Goal: Task Accomplishment & Management: Manage account settings

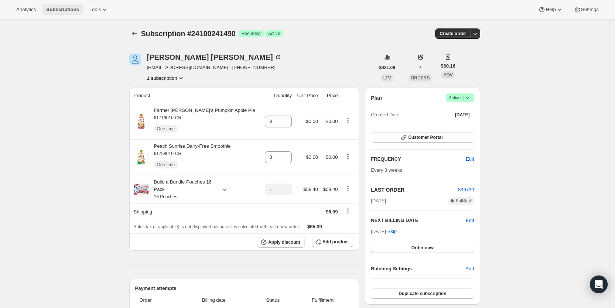
scroll to position [141, 0]
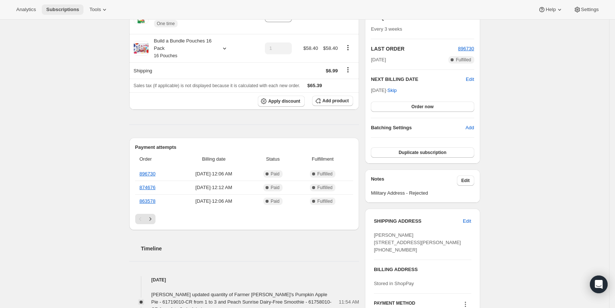
click at [57, 10] on span "Subscriptions" at bounding box center [62, 10] width 33 height 6
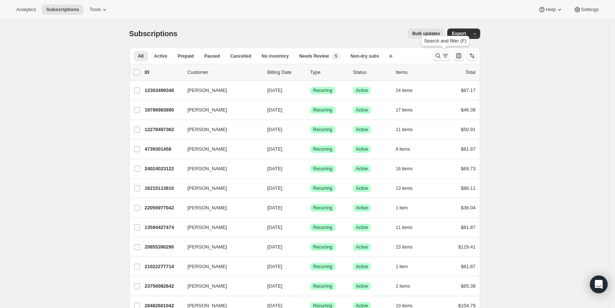
click at [445, 54] on icon "Search and filter results" at bounding box center [445, 55] width 7 height 7
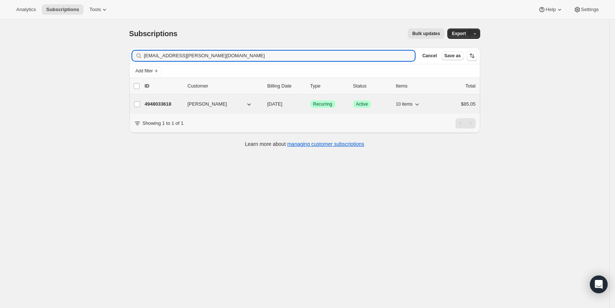
type input "[EMAIL_ADDRESS][PERSON_NAME][DOMAIN_NAME]"
click at [283, 105] on span "[DATE]" at bounding box center [275, 104] width 15 height 6
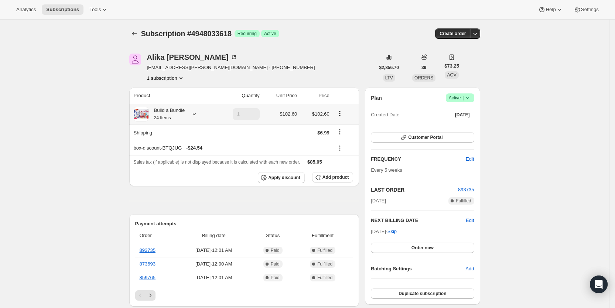
click at [197, 113] on icon at bounding box center [194, 114] width 7 height 7
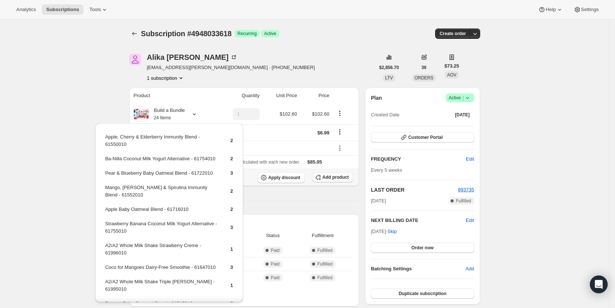
click at [338, 177] on span "Add product" at bounding box center [336, 177] width 26 height 6
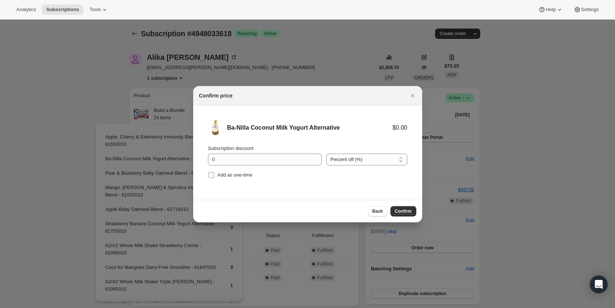
click at [211, 175] on input "Add as one-time" at bounding box center [211, 175] width 6 height 6
checkbox input "true"
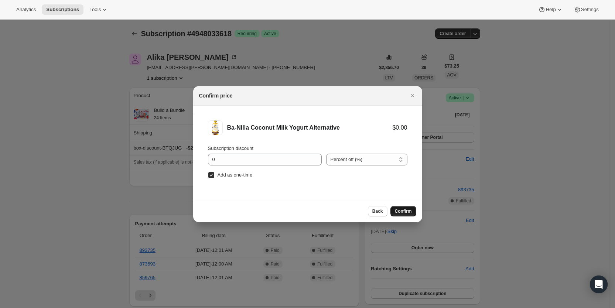
click at [403, 209] on span "Confirm" at bounding box center [403, 211] width 17 height 6
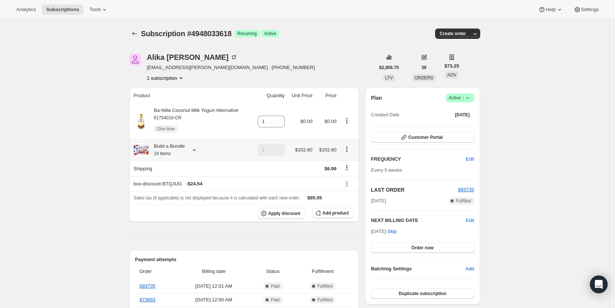
click at [198, 151] on icon at bounding box center [194, 149] width 7 height 7
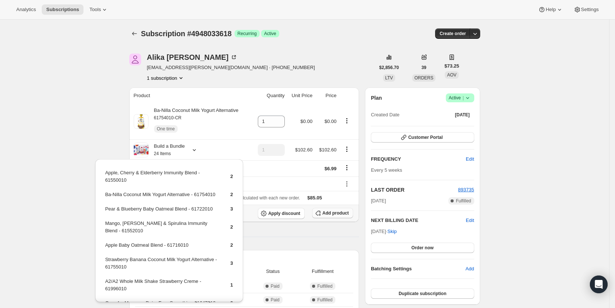
click at [330, 212] on span "Add product" at bounding box center [336, 213] width 26 height 6
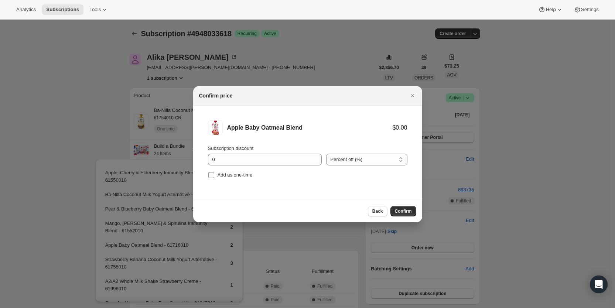
click at [212, 174] on input "Add as one-time" at bounding box center [211, 175] width 6 height 6
checkbox input "true"
click at [406, 213] on span "Confirm" at bounding box center [403, 211] width 17 height 6
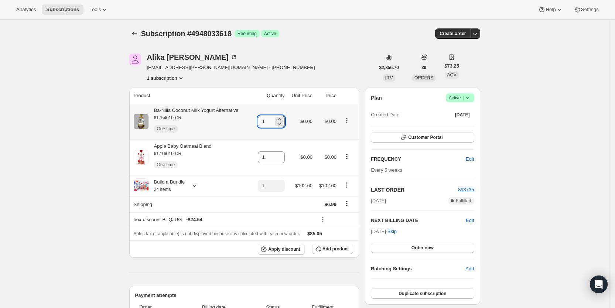
drag, startPoint x: 263, startPoint y: 124, endPoint x: 274, endPoint y: 122, distance: 10.6
click at [274, 122] on input "1" at bounding box center [266, 122] width 16 height 12
type input "3"
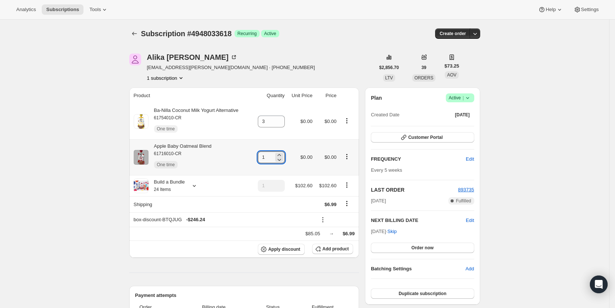
drag, startPoint x: 264, startPoint y: 156, endPoint x: 278, endPoint y: 158, distance: 14.6
click at [278, 158] on div "1" at bounding box center [271, 158] width 27 height 12
type input "3"
click at [336, 58] on div "[PERSON_NAME] [PERSON_NAME][EMAIL_ADDRESS][PERSON_NAME][DOMAIN_NAME] · [PHONE_N…" at bounding box center [252, 68] width 246 height 28
click at [316, 70] on div "[PERSON_NAME] [PERSON_NAME][EMAIL_ADDRESS][PERSON_NAME][DOMAIN_NAME] · [PHONE_N…" at bounding box center [252, 68] width 246 height 28
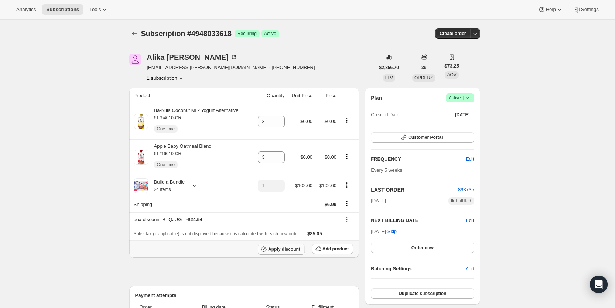
click at [288, 250] on span "Apply discount" at bounding box center [284, 250] width 32 height 6
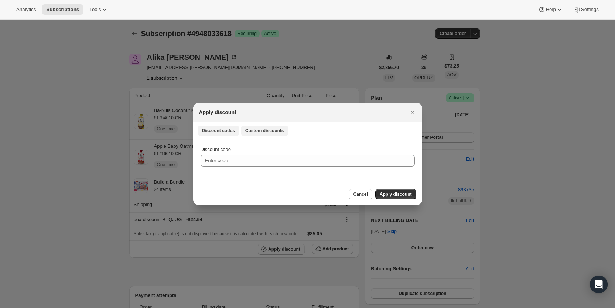
click at [260, 131] on span "Custom discounts" at bounding box center [264, 131] width 39 height 6
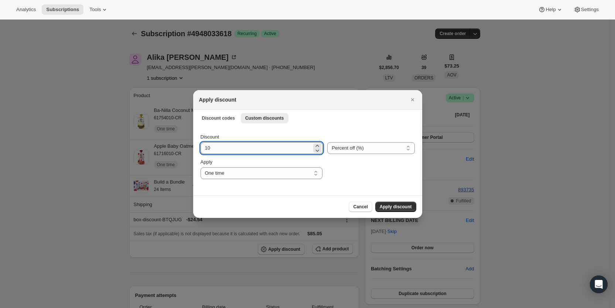
drag, startPoint x: 205, startPoint y: 150, endPoint x: 216, endPoint y: 148, distance: 10.5
click at [216, 148] on input "10" at bounding box center [257, 148] width 112 height 12
type input "25"
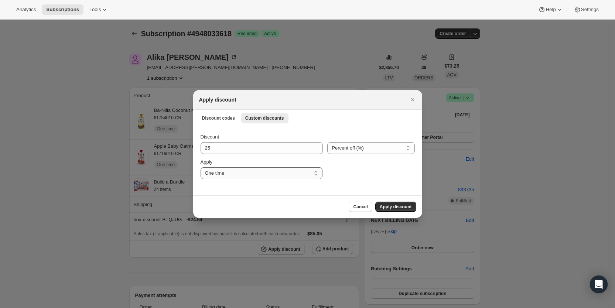
click at [242, 172] on select "One time Specify instances... Indefinitely" at bounding box center [262, 173] width 122 height 12
select select "specific"
click at [201, 167] on select "One time Specify instances... Indefinitely" at bounding box center [262, 173] width 122 height 12
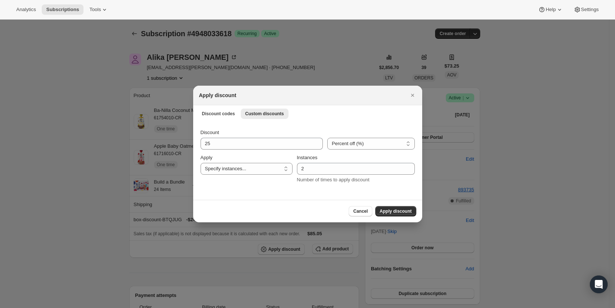
drag, startPoint x: 404, startPoint y: 213, endPoint x: 397, endPoint y: 211, distance: 7.2
click at [404, 213] on span "Apply discount" at bounding box center [396, 211] width 32 height 6
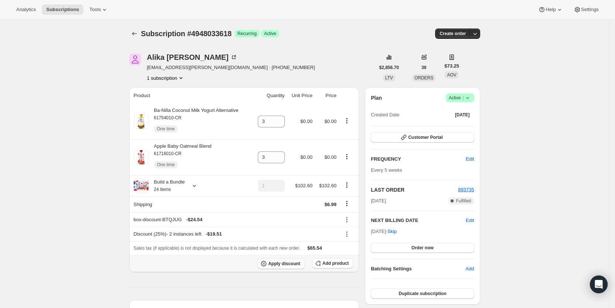
click at [283, 262] on span "Apply discount" at bounding box center [284, 264] width 32 height 6
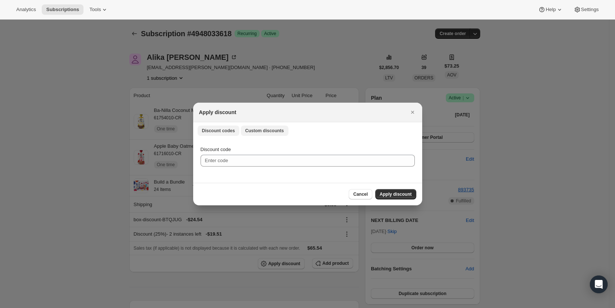
click at [273, 130] on span "Custom discounts" at bounding box center [264, 131] width 39 height 6
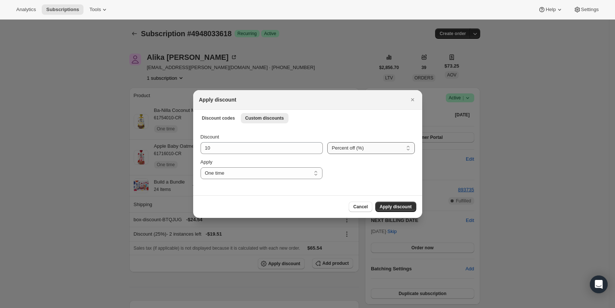
click at [347, 149] on select "Percent off (%) Amount off ($)" at bounding box center [371, 148] width 87 height 12
select select "fixed"
click at [328, 142] on select "Percent off (%) Amount off ($)" at bounding box center [371, 148] width 87 height 12
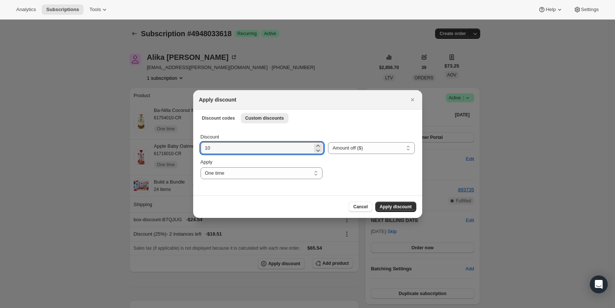
drag, startPoint x: 222, startPoint y: 152, endPoint x: 200, endPoint y: 149, distance: 22.3
click at [200, 149] on div "Discount 10 Percent off (%) Amount off ($) Amount off ($) Apply One time Specif…" at bounding box center [307, 160] width 229 height 69
type input "6.99"
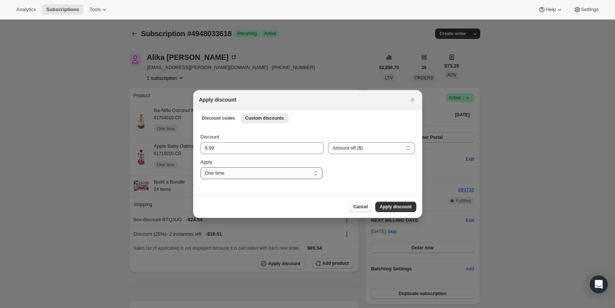
click at [222, 174] on select "One time Specify instances... Indefinitely" at bounding box center [262, 173] width 122 height 12
select select "specific"
click at [201, 167] on select "One time Specify instances... Indefinitely" at bounding box center [262, 173] width 122 height 12
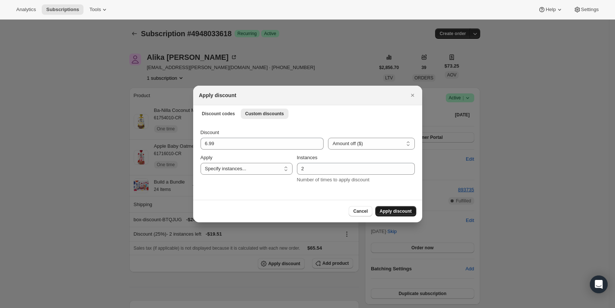
click at [396, 214] on span "Apply discount" at bounding box center [396, 211] width 32 height 6
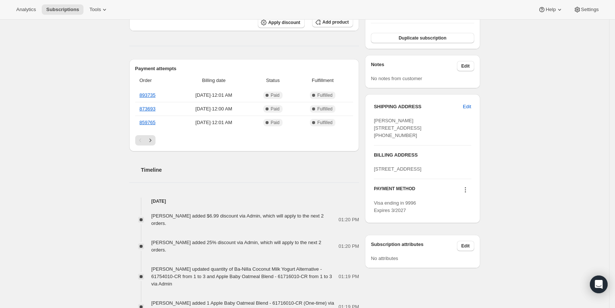
scroll to position [255, 0]
